Goal: Task Accomplishment & Management: Use online tool/utility

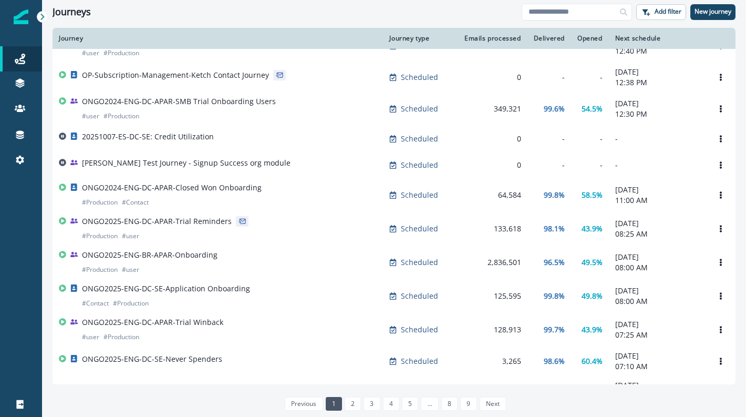
scroll to position [48, 0]
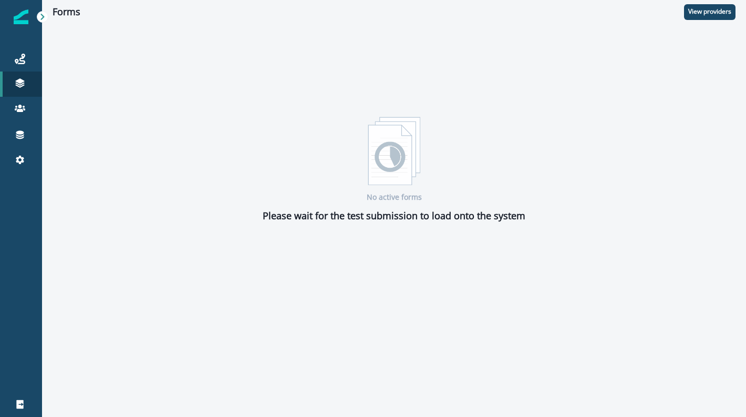
click at [45, 20] on icon at bounding box center [42, 16] width 7 height 7
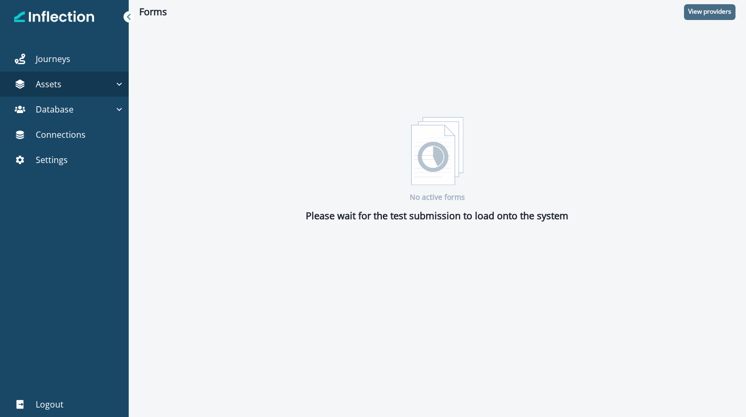
click at [711, 11] on p "View providers" at bounding box center [709, 11] width 43 height 7
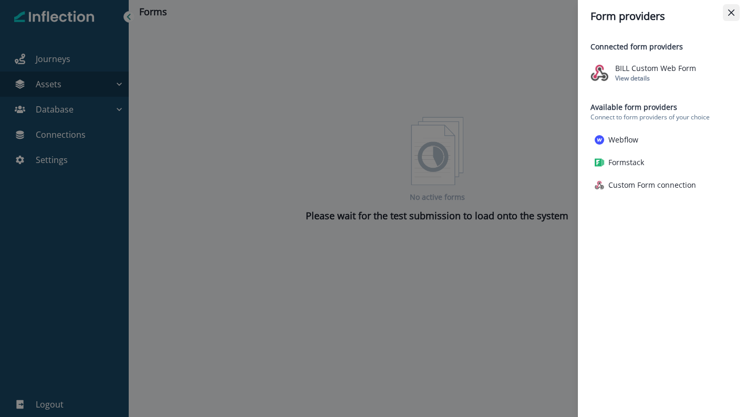
click at [734, 11] on icon "Close" at bounding box center [731, 12] width 6 height 6
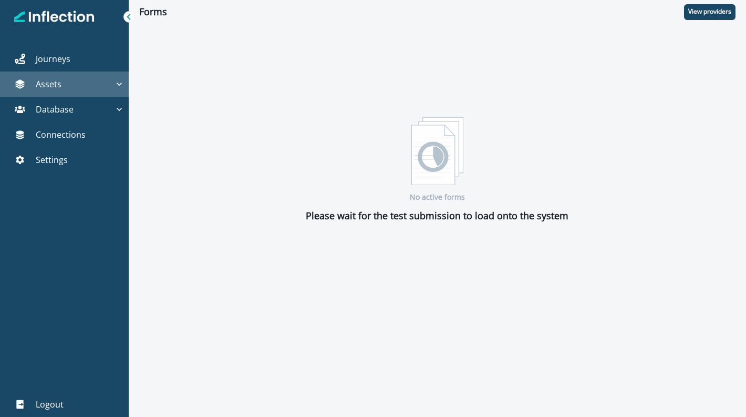
click at [57, 84] on p "Assets" at bounding box center [49, 84] width 26 height 13
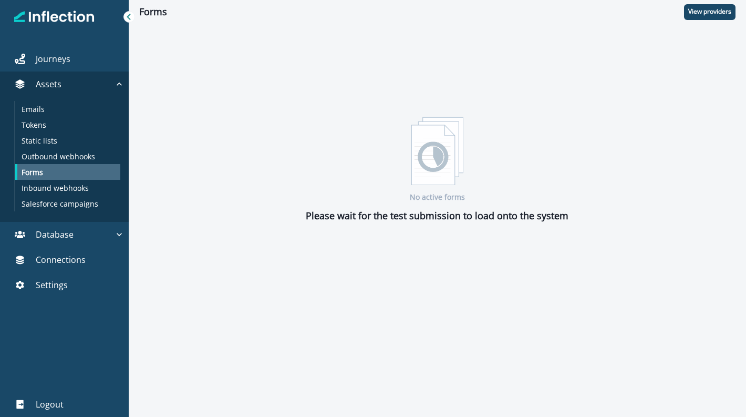
click at [32, 174] on p "Forms" at bounding box center [33, 172] width 22 height 11
click at [445, 127] on img at bounding box center [437, 151] width 53 height 68
click at [697, 9] on p "View providers" at bounding box center [709, 11] width 43 height 7
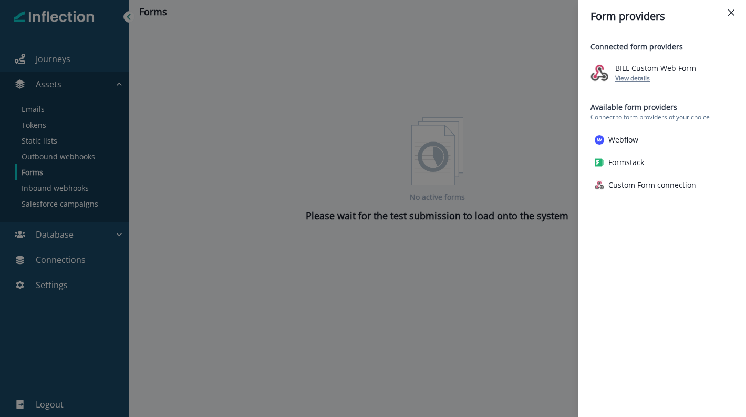
click at [637, 80] on p "View details" at bounding box center [632, 78] width 35 height 9
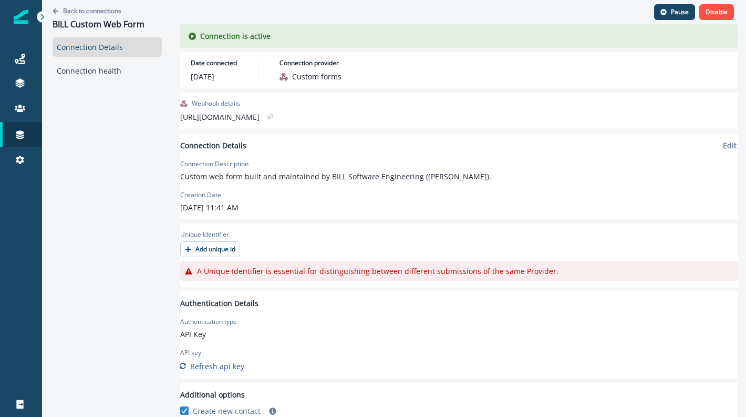
scroll to position [11, 0]
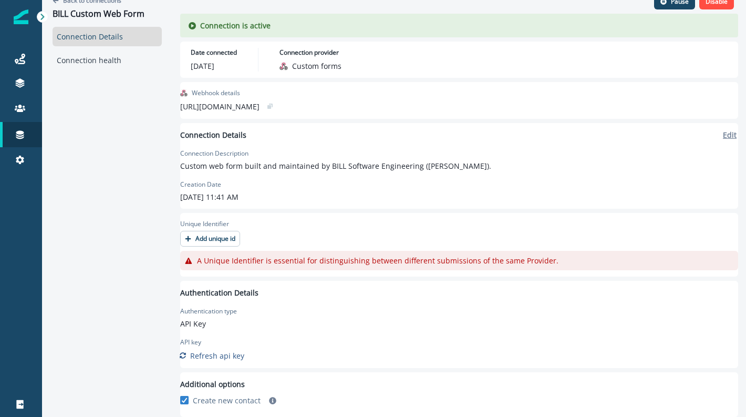
click at [723, 138] on p "Edit" at bounding box center [730, 135] width 14 height 10
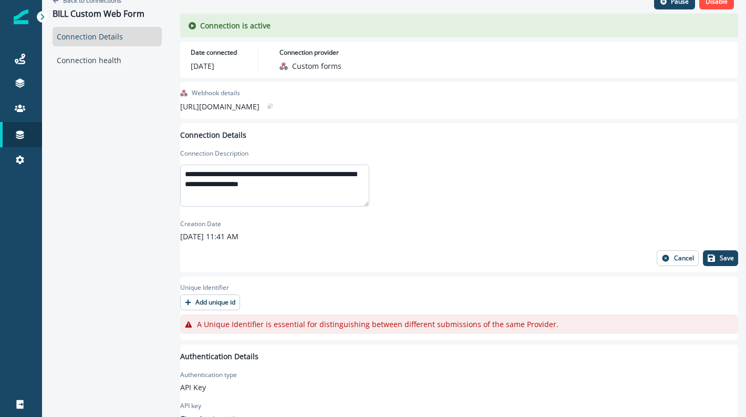
click at [354, 190] on textarea "**********" at bounding box center [274, 185] width 189 height 42
click at [273, 172] on textarea "**********" at bounding box center [274, 185] width 189 height 42
type textarea "**********"
click at [720, 256] on p "Save" at bounding box center [727, 257] width 14 height 7
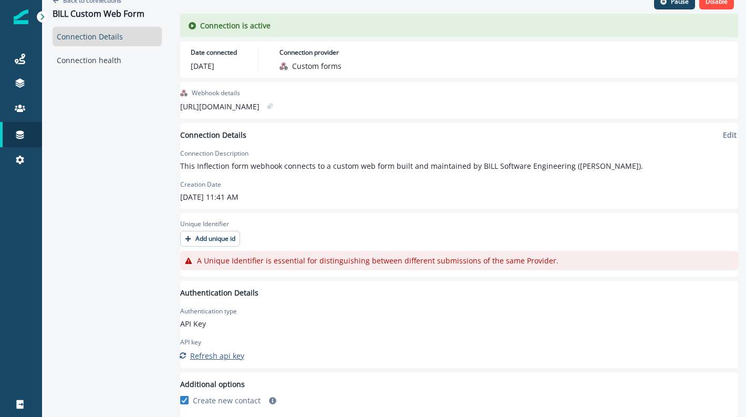
click at [237, 358] on p "Refresh api key" at bounding box center [217, 355] width 54 height 10
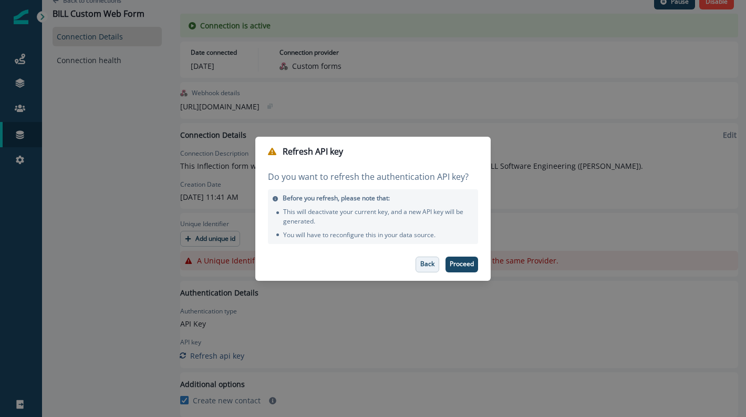
click at [421, 264] on p "Back" at bounding box center [427, 263] width 14 height 7
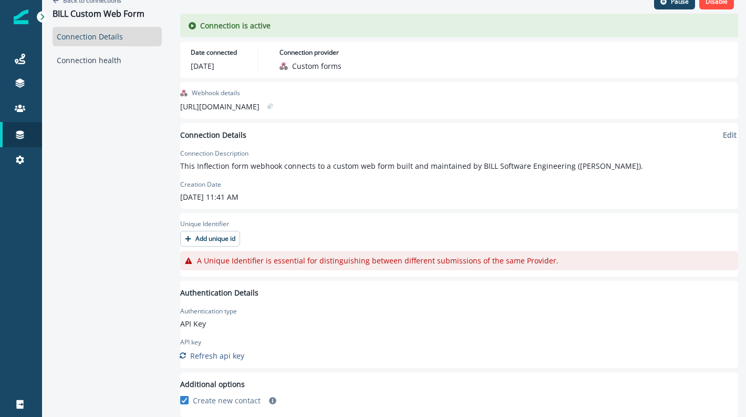
click at [502, 36] on div "Connection is active" at bounding box center [459, 26] width 558 height 24
click at [201, 341] on label "API key" at bounding box center [190, 341] width 21 height 9
drag, startPoint x: 206, startPoint y: 320, endPoint x: 209, endPoint y: 314, distance: 7.0
click at [206, 319] on p "API Key" at bounding box center [208, 323] width 57 height 11
click at [216, 304] on div "Authentication Details Authentication type API Key API key Refresh api key" at bounding box center [459, 324] width 558 height 75
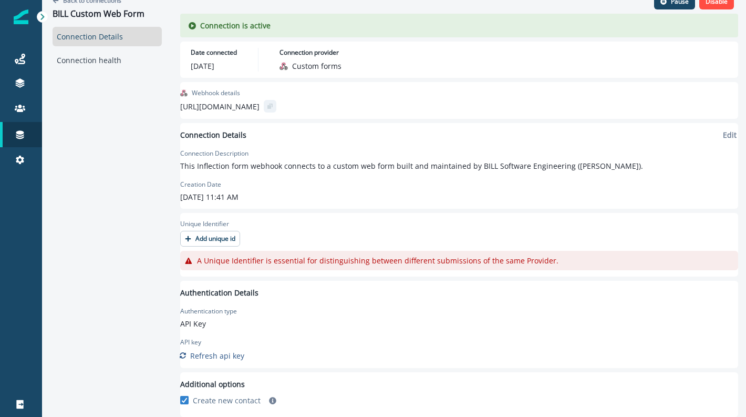
click at [271, 105] on icon "copy" at bounding box center [269, 107] width 4 height 4
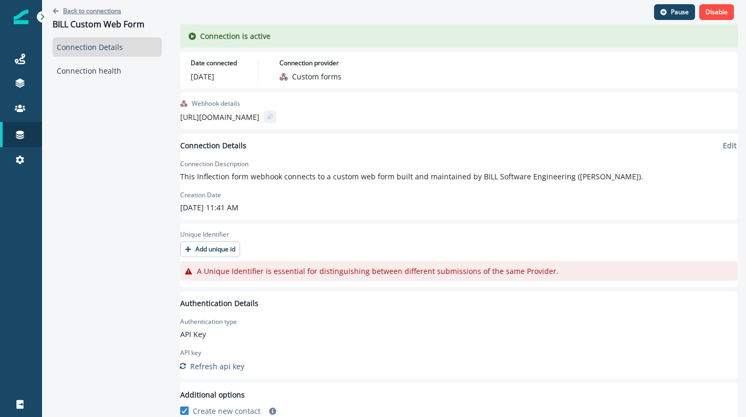
click at [108, 9] on p "Back to connections" at bounding box center [92, 10] width 58 height 9
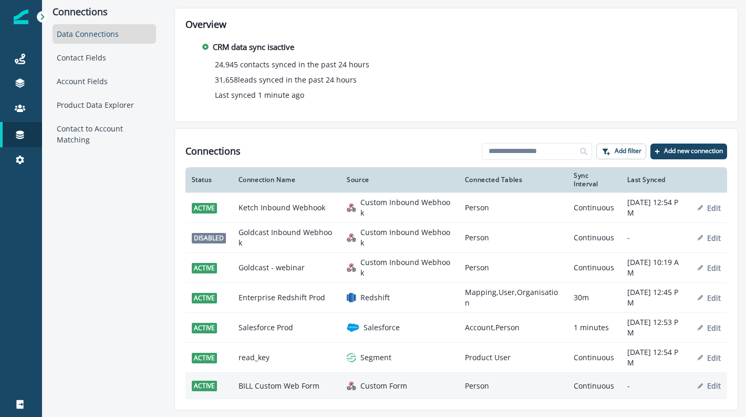
click at [567, 390] on td "Continuous" at bounding box center [594, 385] width 54 height 26
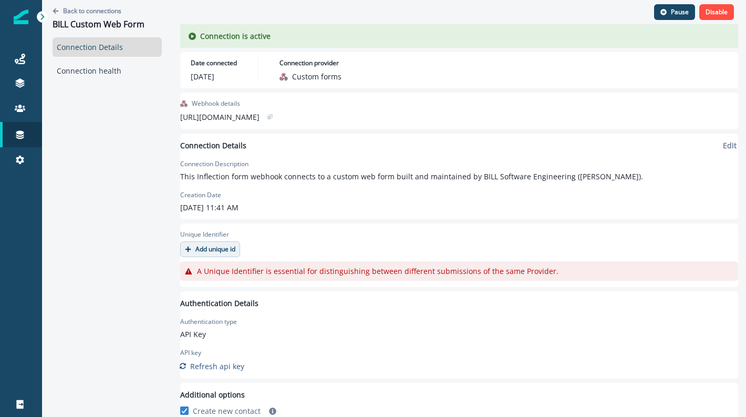
click at [229, 250] on p "Add unique id" at bounding box center [215, 248] width 40 height 7
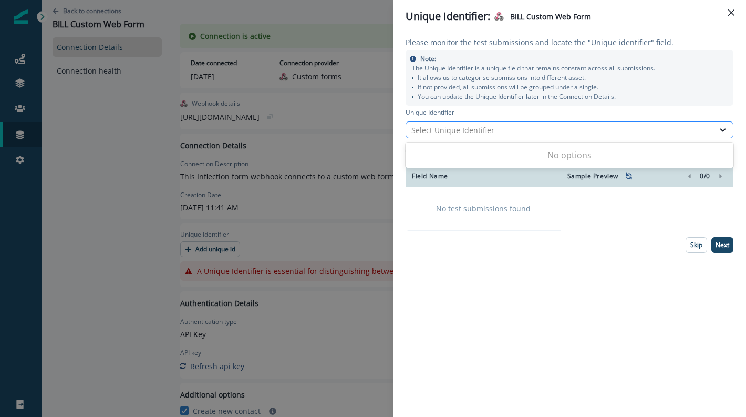
click at [533, 134] on div "Select Unique Identifier" at bounding box center [559, 129] width 297 height 11
click at [715, 124] on div at bounding box center [723, 129] width 18 height 11
click at [735, 8] on button "Close" at bounding box center [731, 12] width 17 height 17
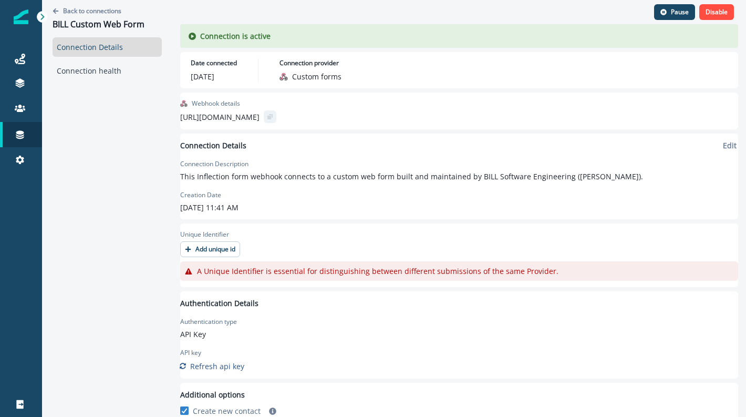
click at [271, 117] on icon "copy" at bounding box center [269, 118] width 4 height 4
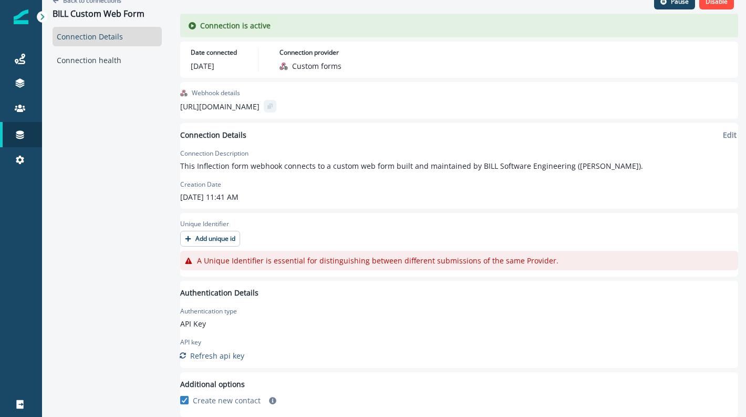
scroll to position [11, 0]
